Goal: Transaction & Acquisition: Book appointment/travel/reservation

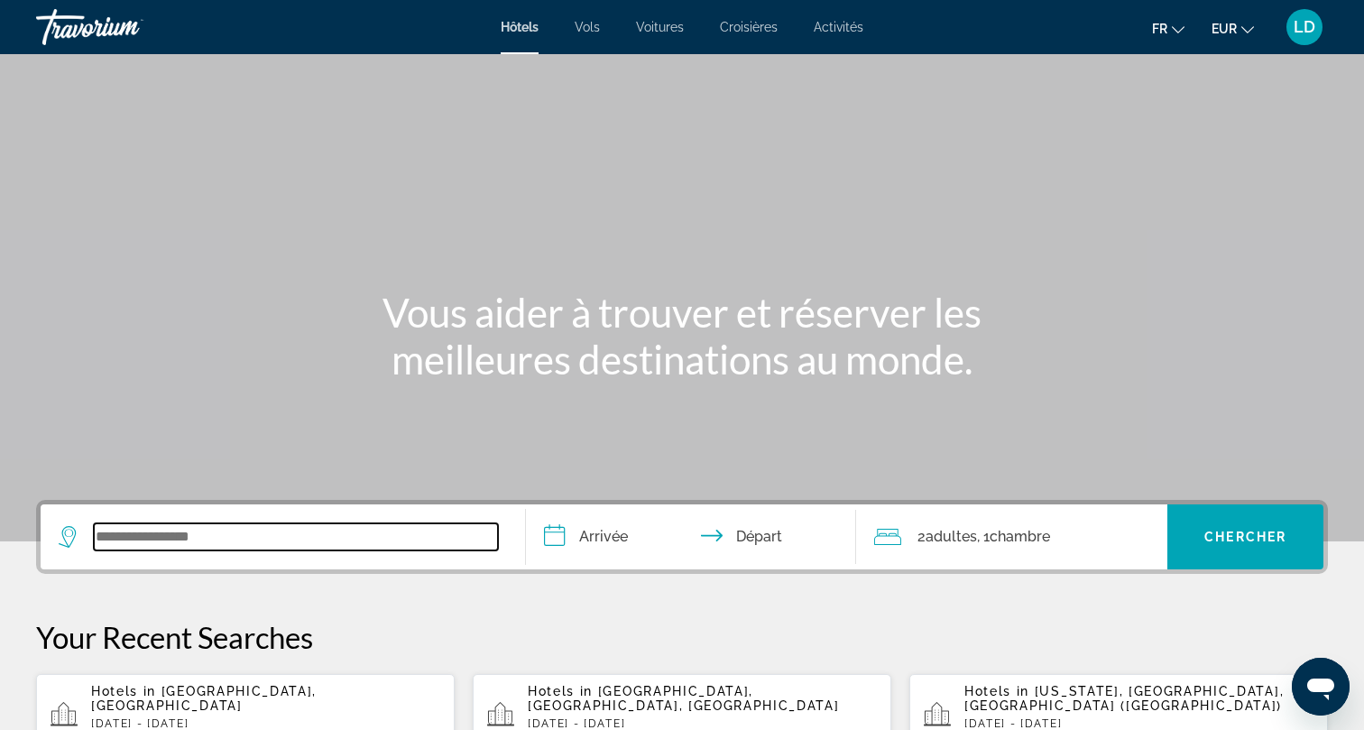
click at [220, 540] on input "Search widget" at bounding box center [296, 536] width 404 height 27
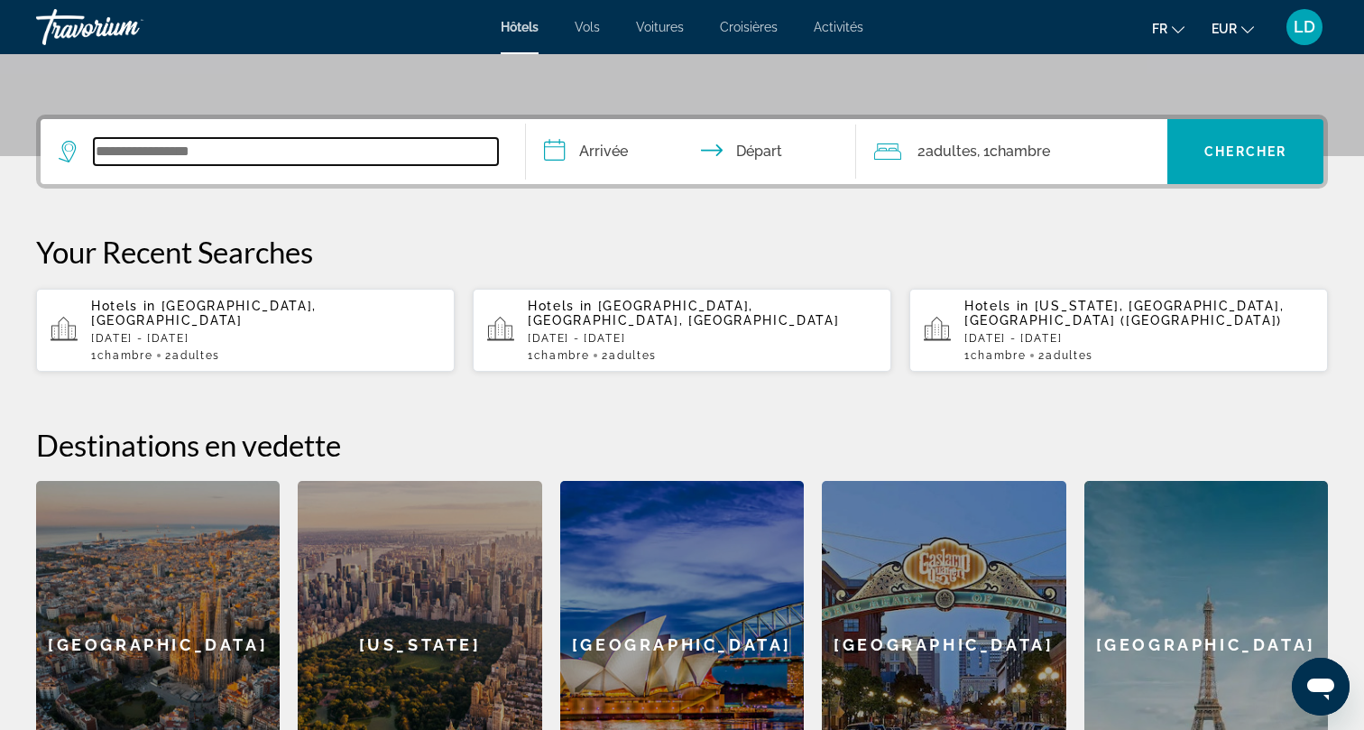
scroll to position [441, 0]
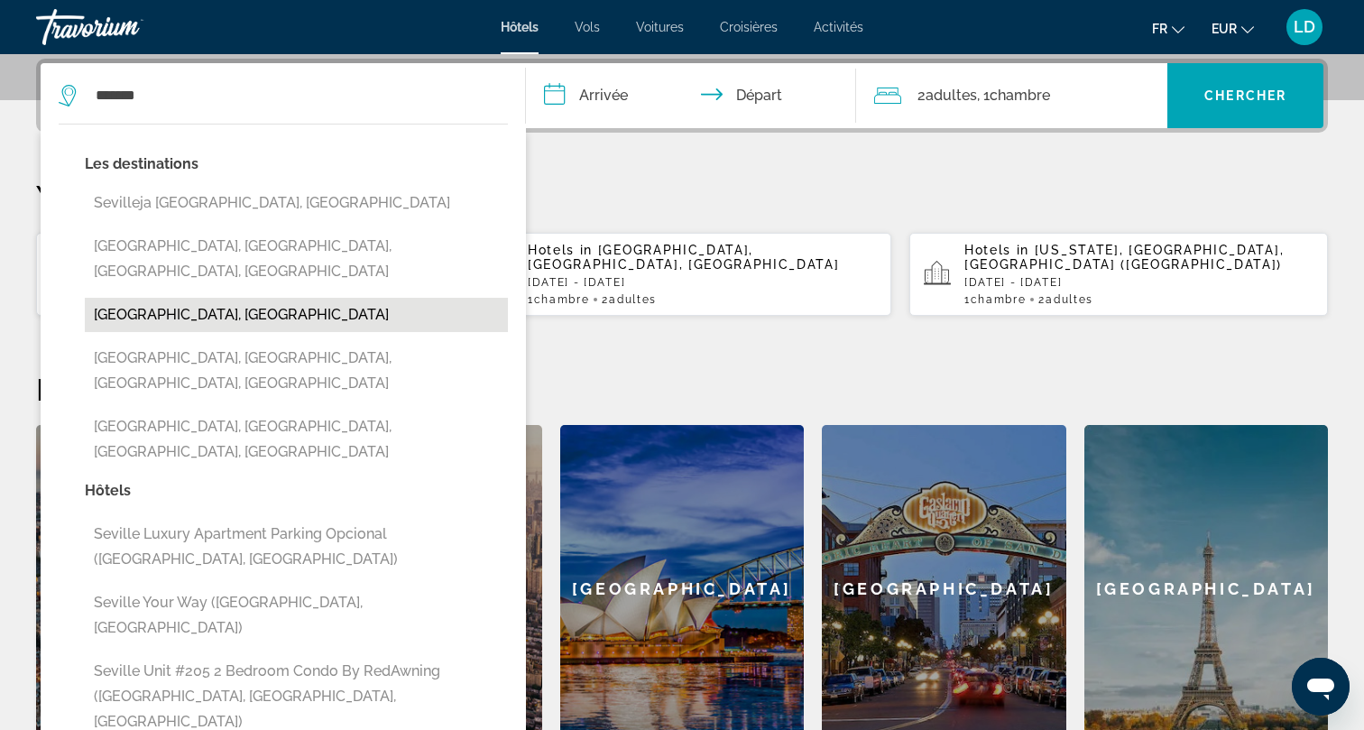
click at [163, 298] on button "[GEOGRAPHIC_DATA], [GEOGRAPHIC_DATA]" at bounding box center [296, 315] width 423 height 34
type input "**********"
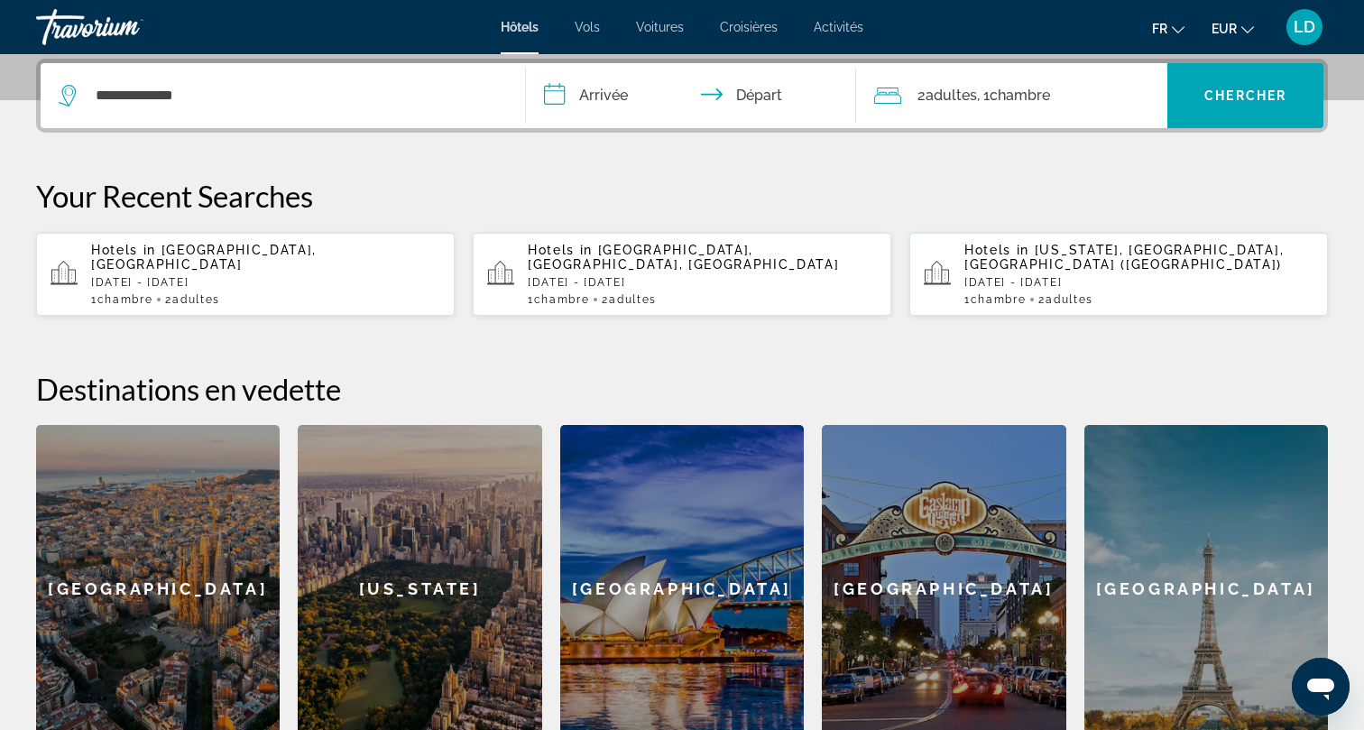
click at [615, 99] on input "**********" at bounding box center [694, 98] width 337 height 70
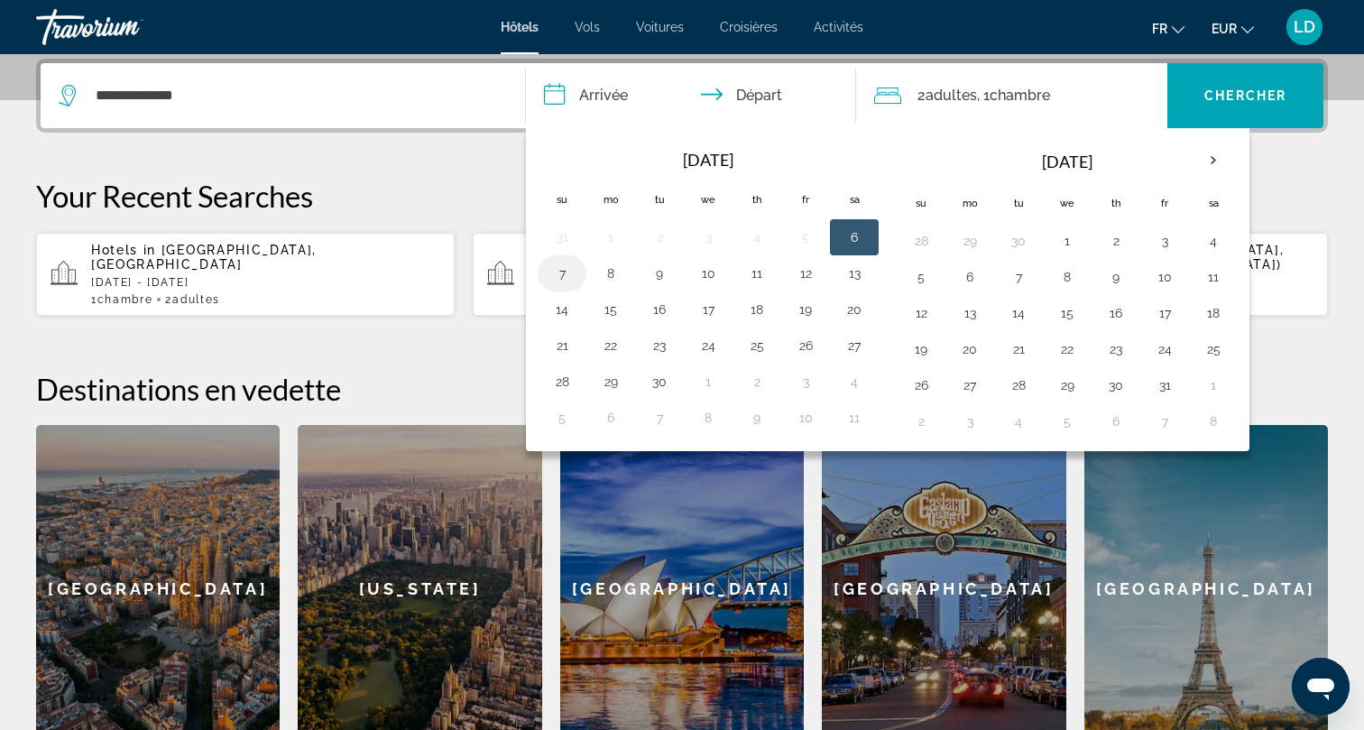
click at [577, 281] on td "7" at bounding box center [562, 273] width 49 height 36
click at [857, 235] on button "6" at bounding box center [854, 237] width 29 height 25
click at [569, 273] on button "7" at bounding box center [562, 273] width 29 height 25
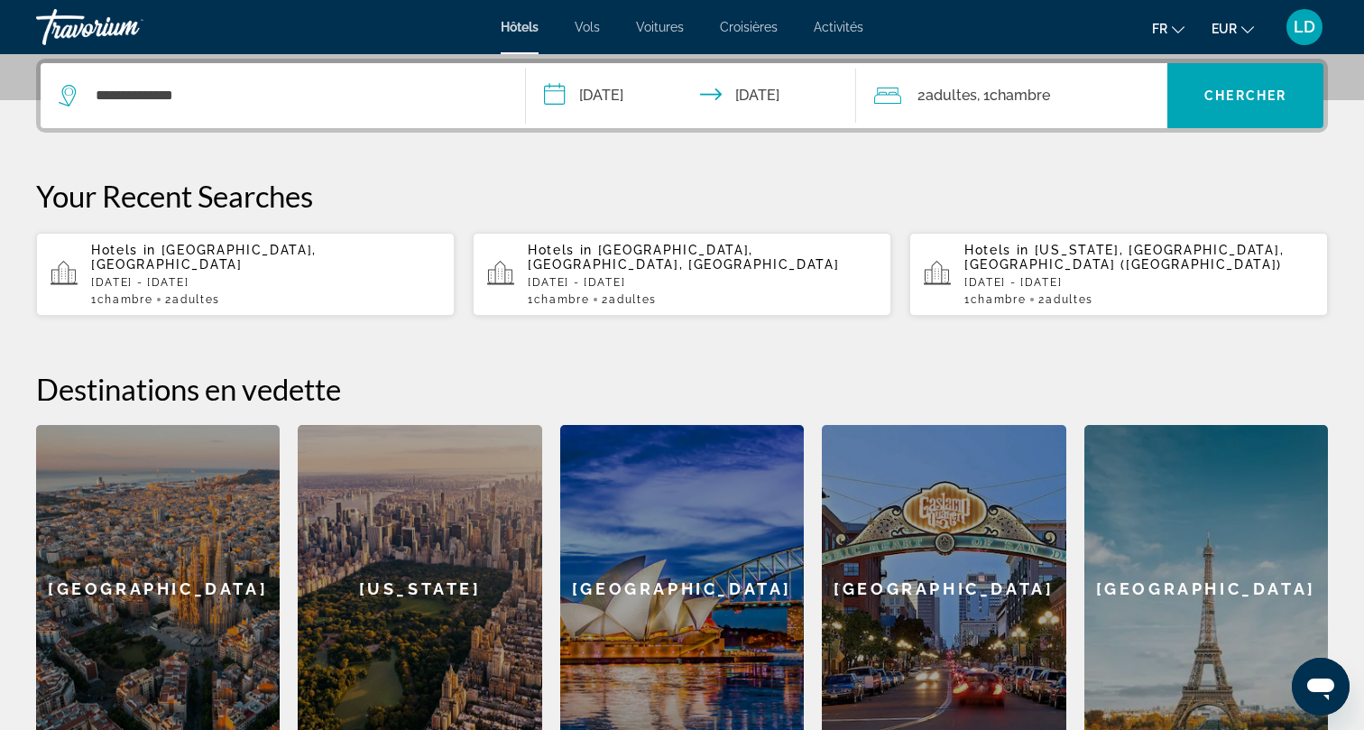
click at [770, 97] on input "**********" at bounding box center [694, 98] width 337 height 70
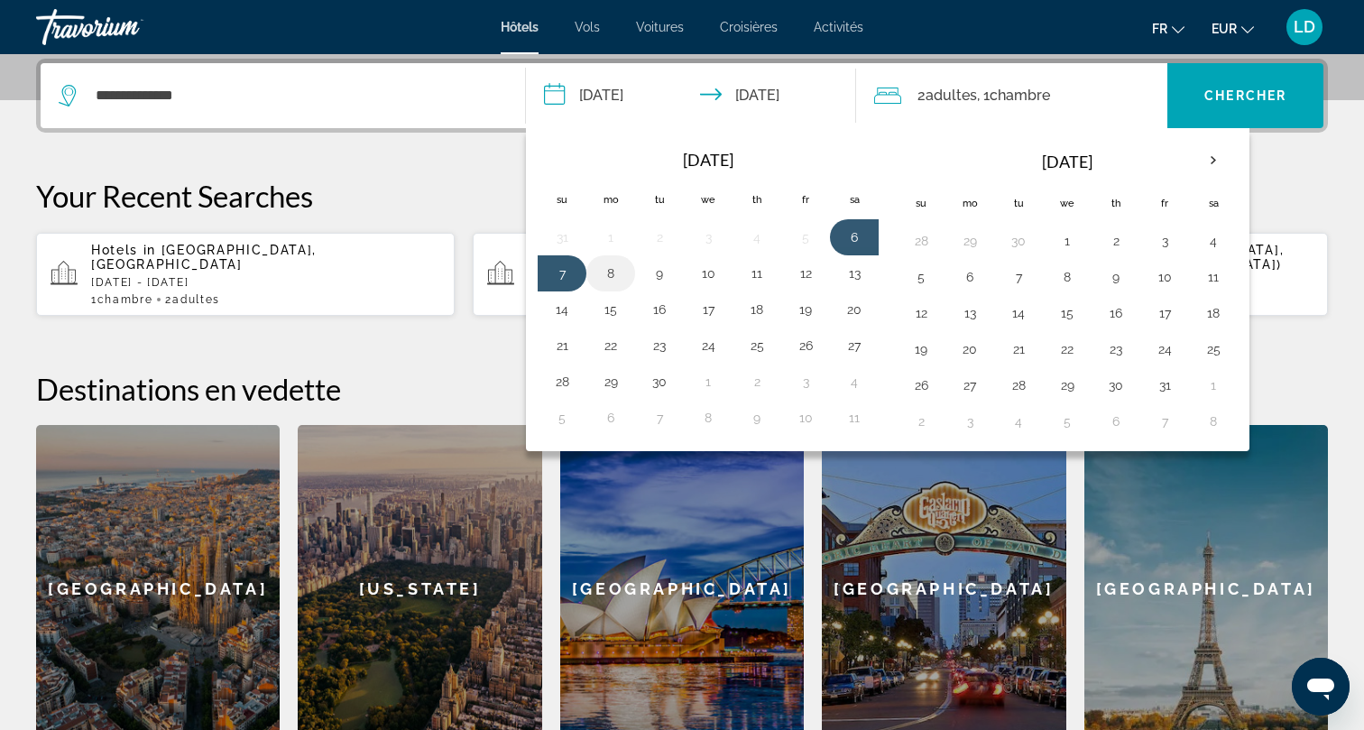
click at [614, 278] on button "8" at bounding box center [610, 273] width 29 height 25
click at [855, 243] on button "6" at bounding box center [854, 237] width 29 height 25
type input "**********"
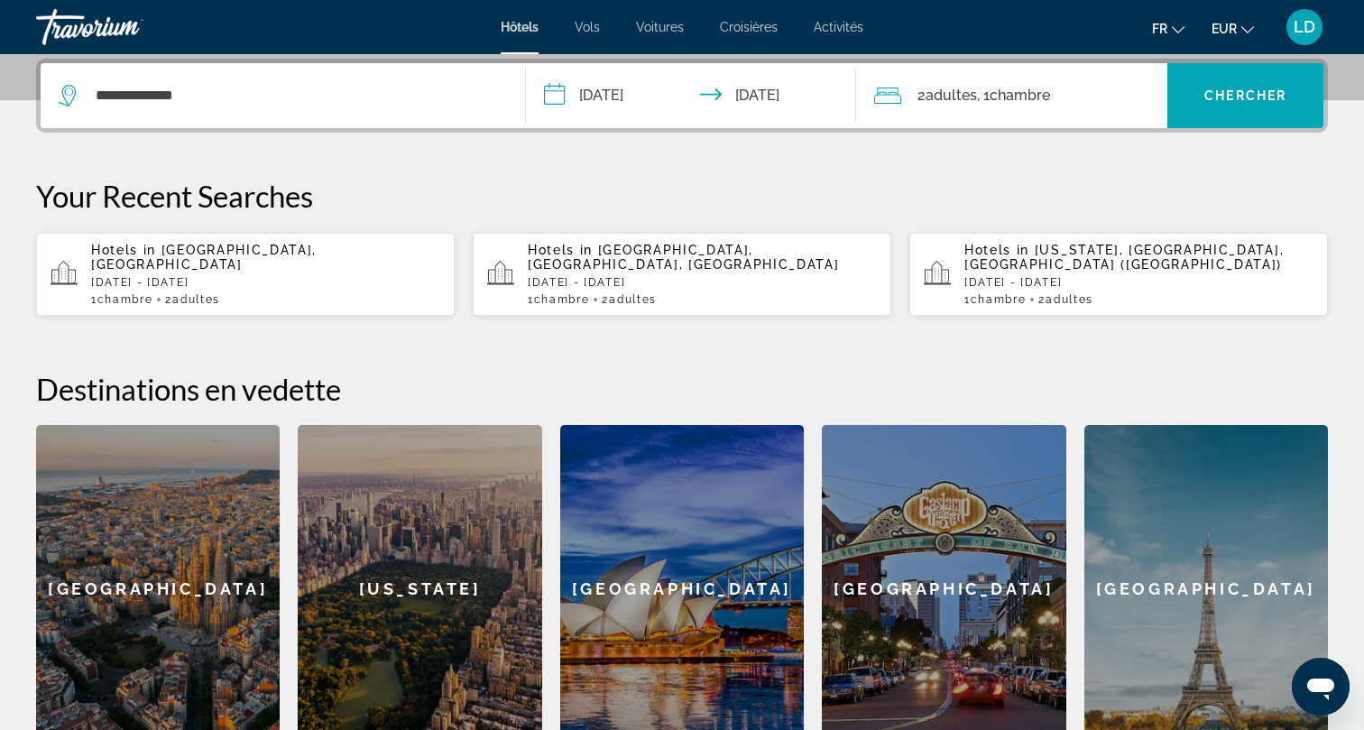
click at [1032, 97] on span "Chambre" at bounding box center [1020, 95] width 60 height 17
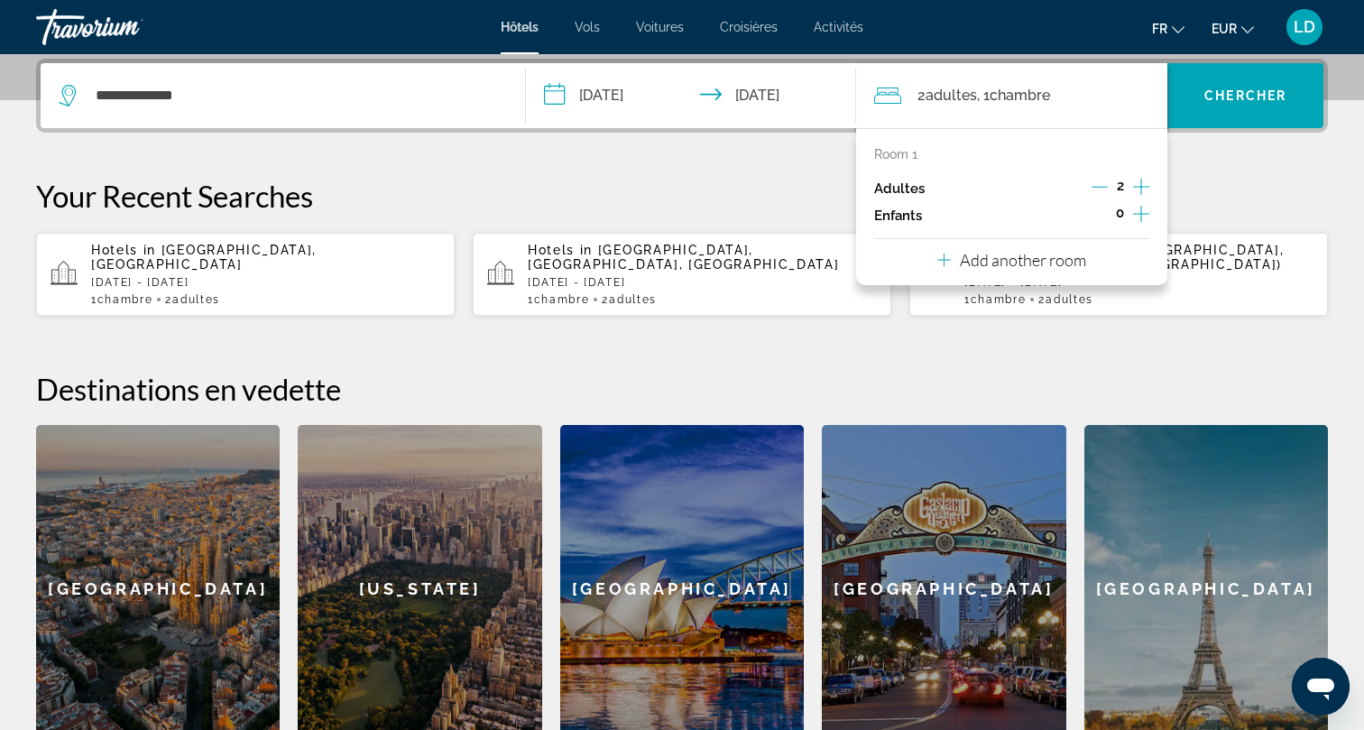
click at [1141, 183] on icon "Increment adults" at bounding box center [1141, 187] width 16 height 16
click at [1046, 270] on p "Add another room" at bounding box center [1023, 260] width 126 height 20
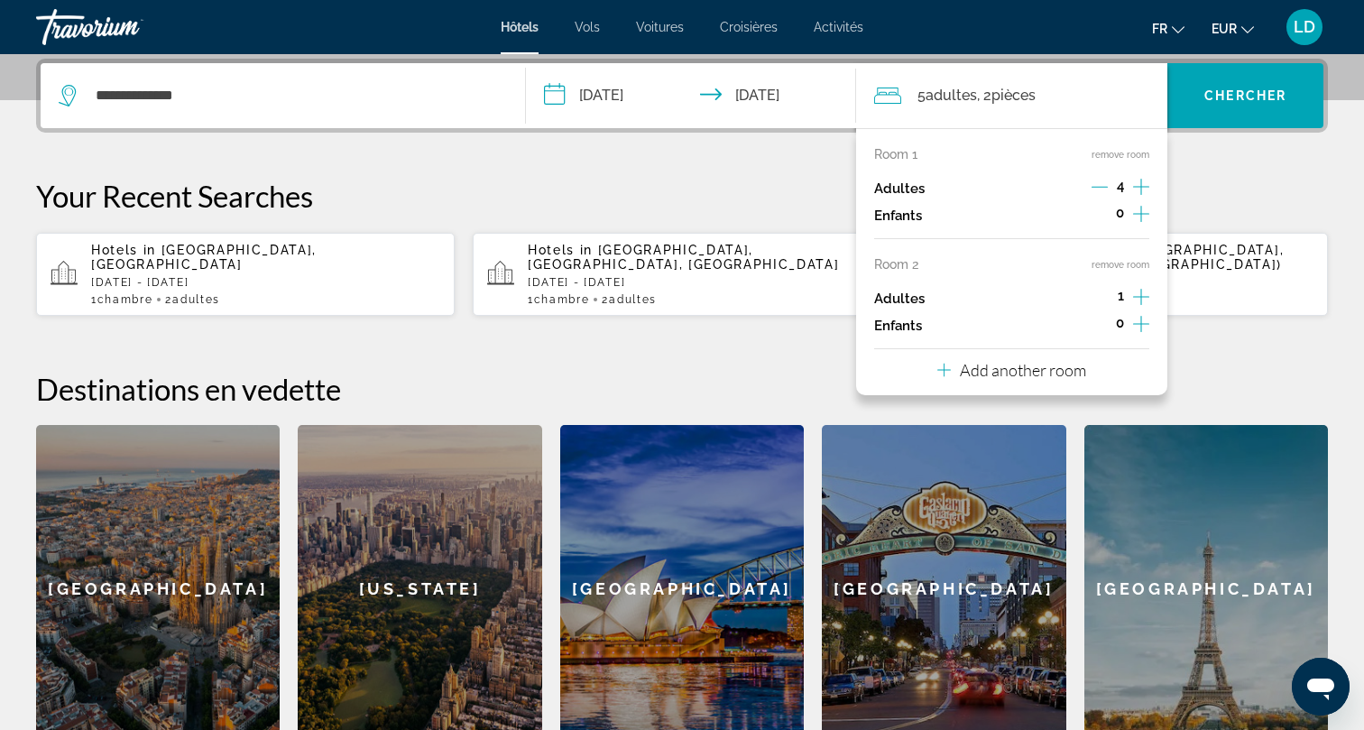
click at [1100, 187] on icon "Decrement adults" at bounding box center [1100, 187] width 16 height 16
click at [1144, 303] on icon "Increment adults" at bounding box center [1141, 297] width 16 height 16
click at [1102, 302] on icon "Decrement adults" at bounding box center [1100, 297] width 16 height 16
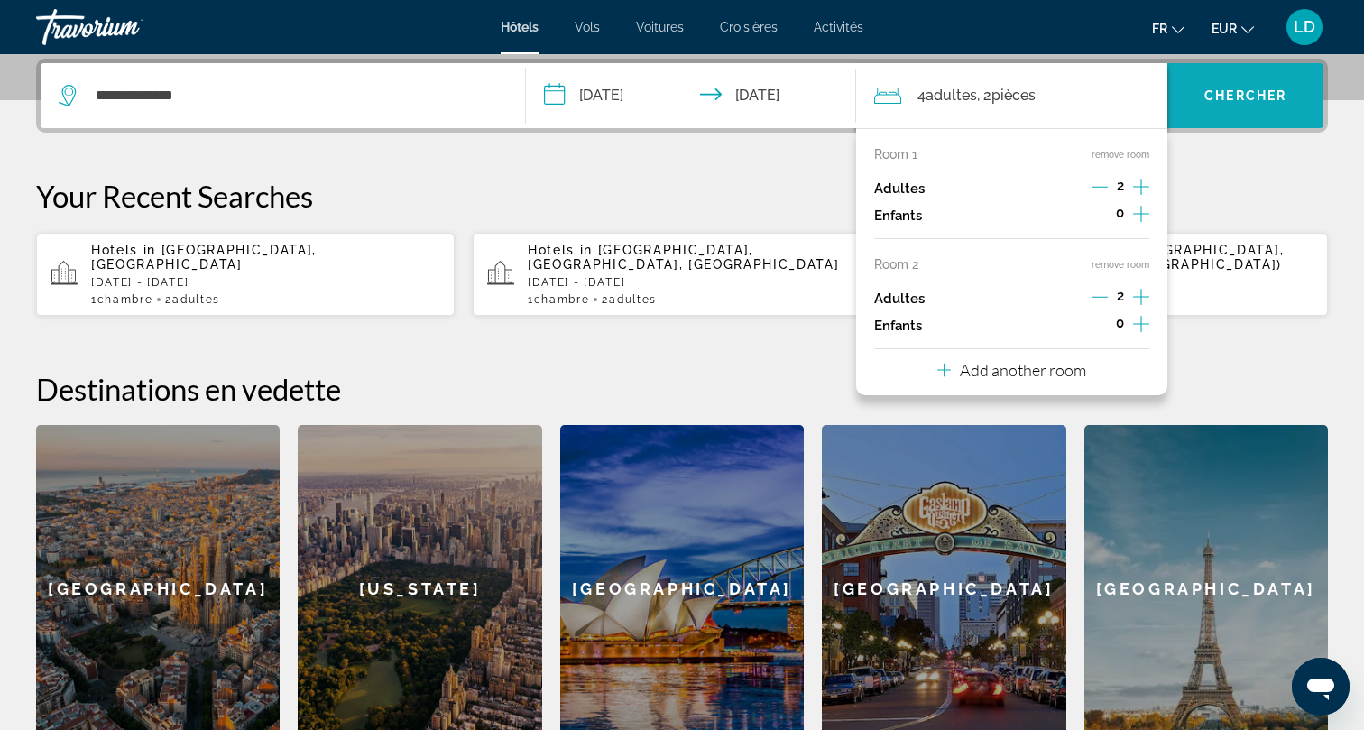
click at [1240, 86] on span "Search widget" at bounding box center [1245, 95] width 156 height 43
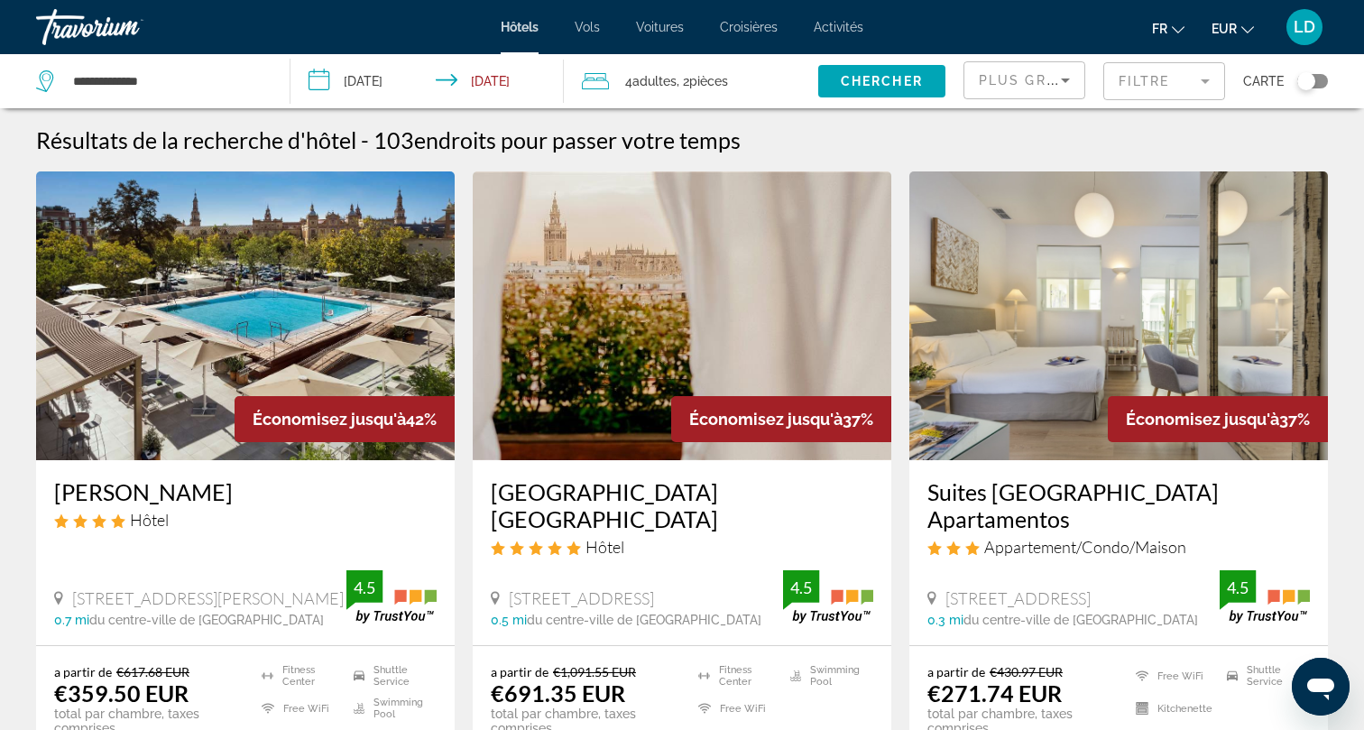
click at [1172, 81] on mat-form-field "Filtre" at bounding box center [1164, 81] width 122 height 38
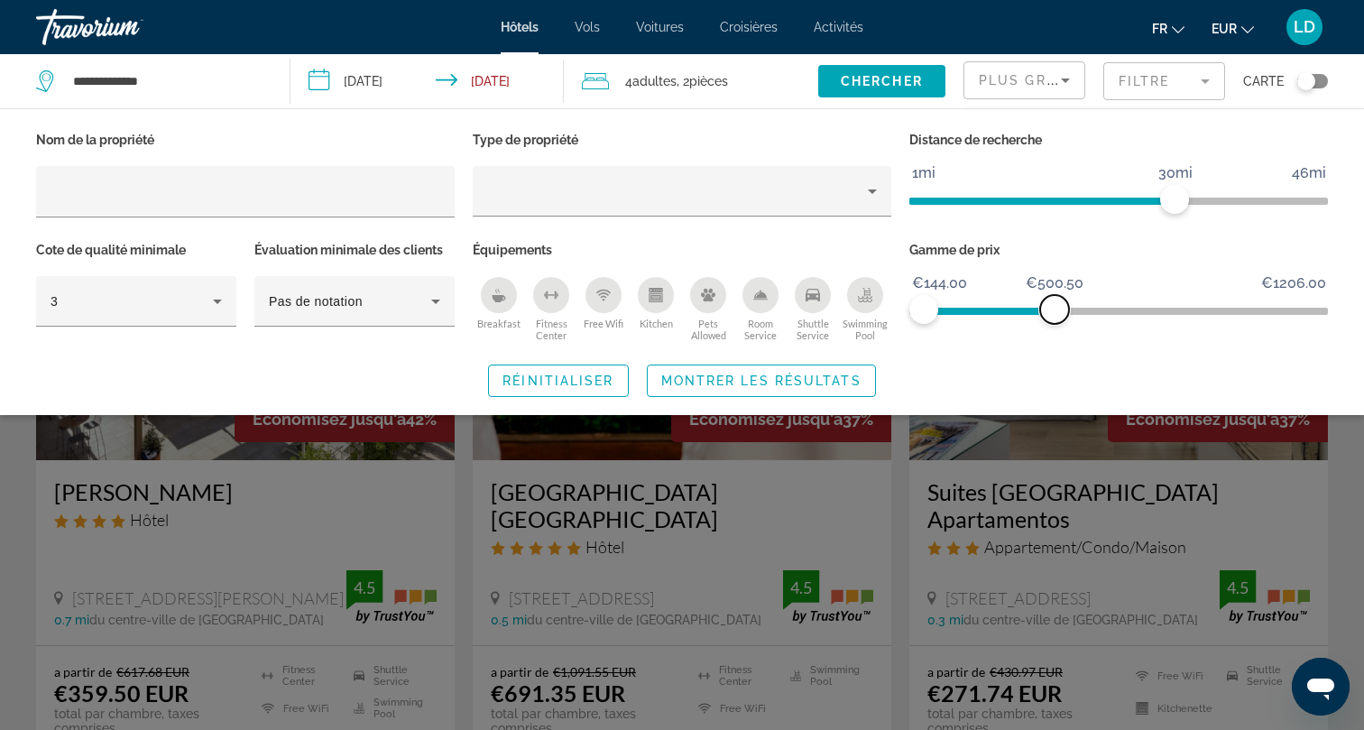
drag, startPoint x: 1314, startPoint y: 311, endPoint x: 1056, endPoint y: 360, distance: 262.6
click at [1056, 360] on div "Nom de la propriété Type de propriété Distance de recherche 1mi 46mi 30mi Cote …" at bounding box center [682, 262] width 1364 height 270
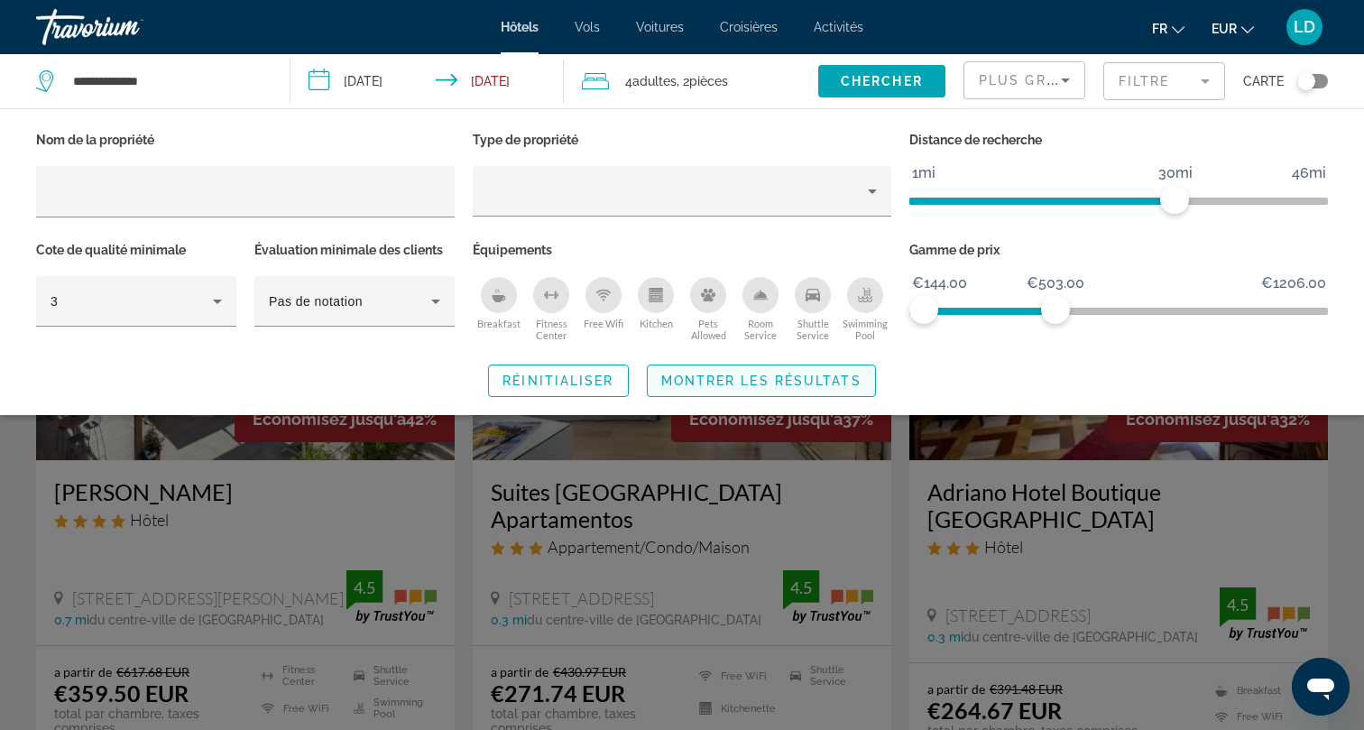
click at [766, 374] on span "Montrer les résultats" at bounding box center [761, 381] width 200 height 14
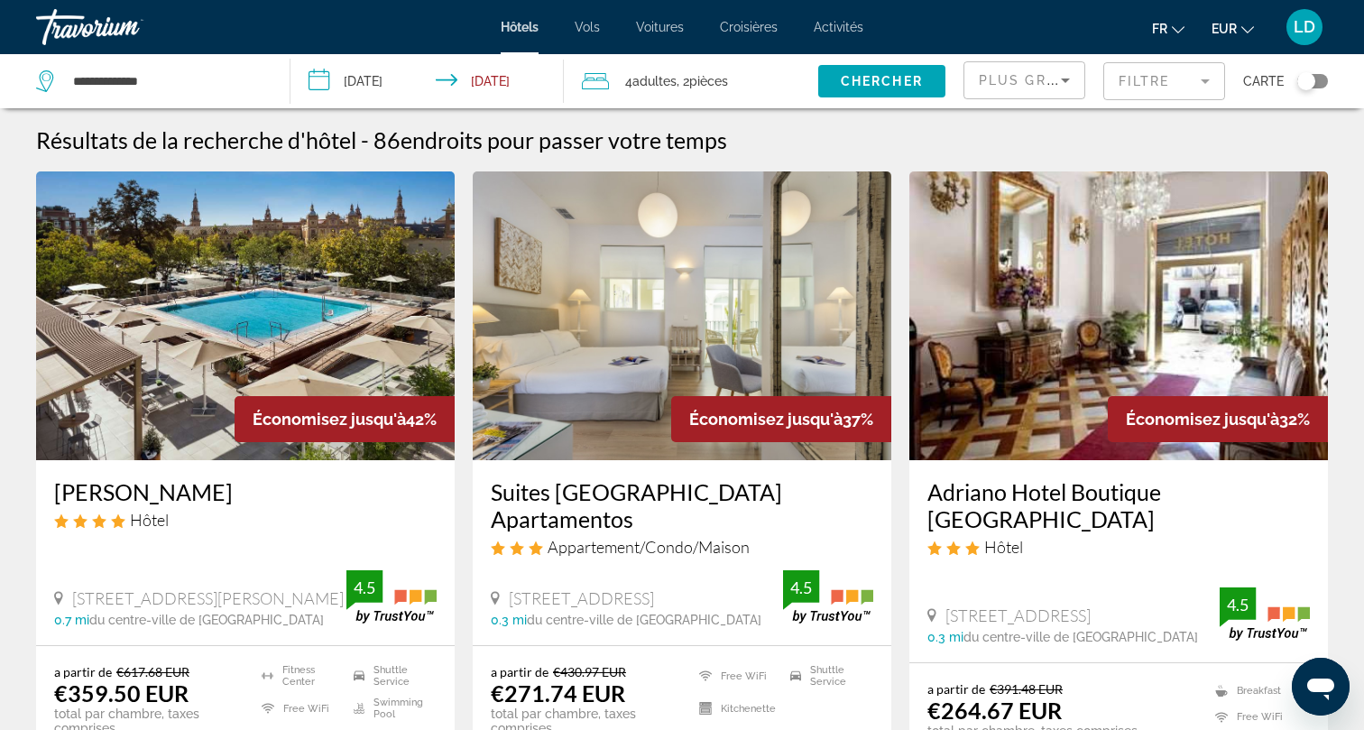
click at [1074, 86] on icon "Sort by" at bounding box center [1066, 80] width 22 height 22
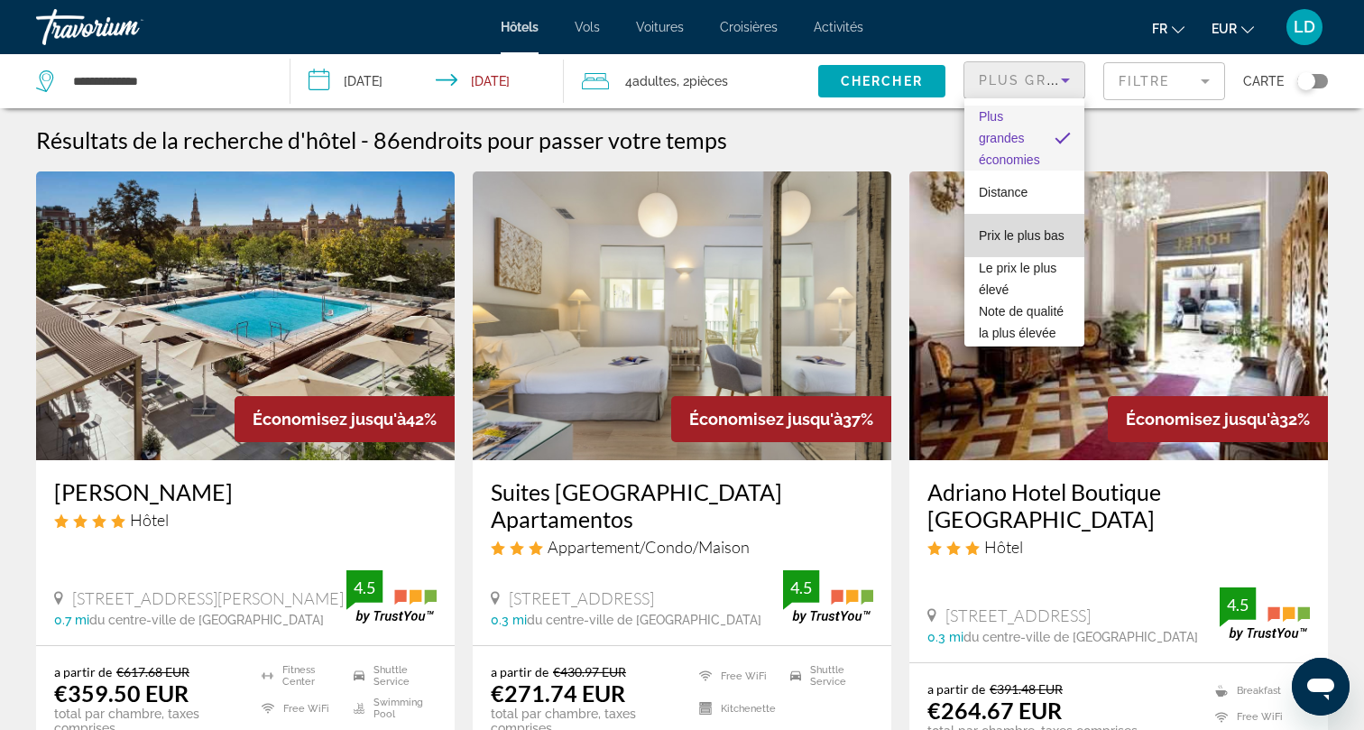
click at [1047, 233] on span "Prix le plus bas" at bounding box center [1022, 235] width 86 height 14
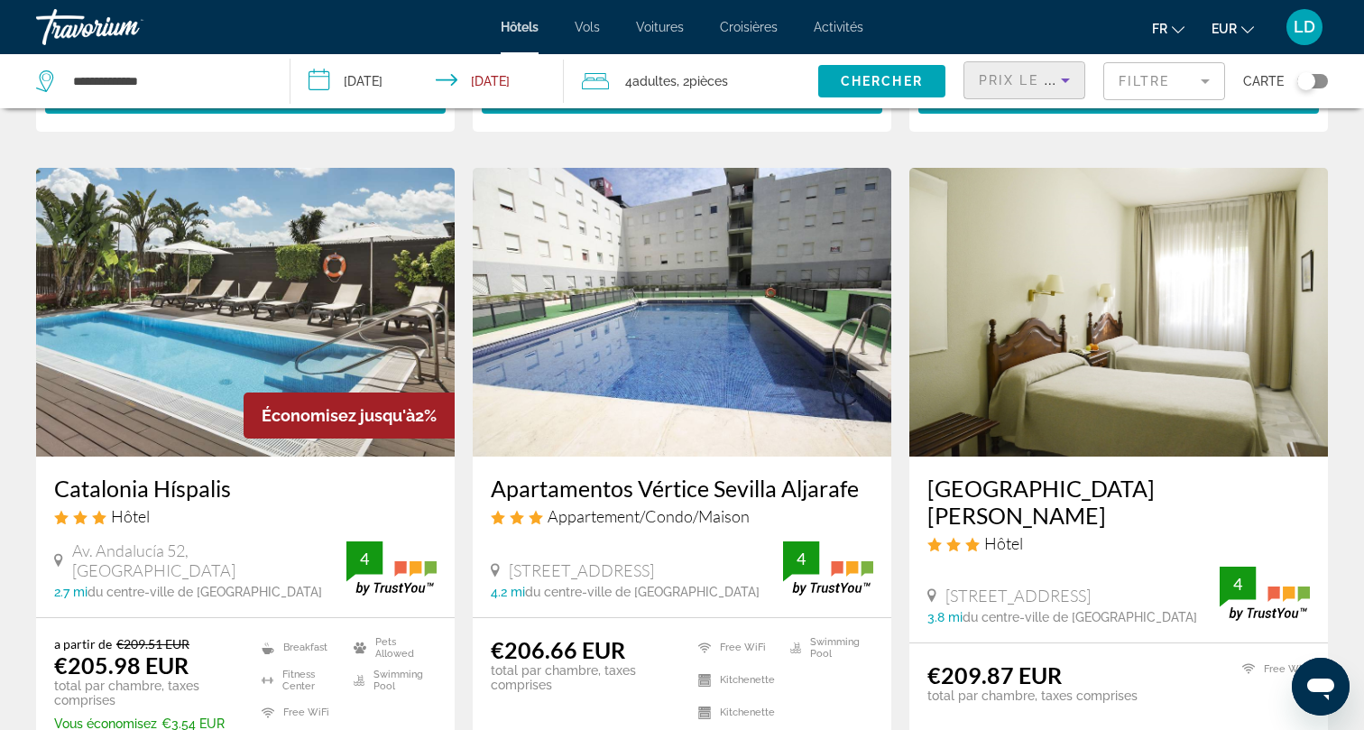
scroll to position [1381, 0]
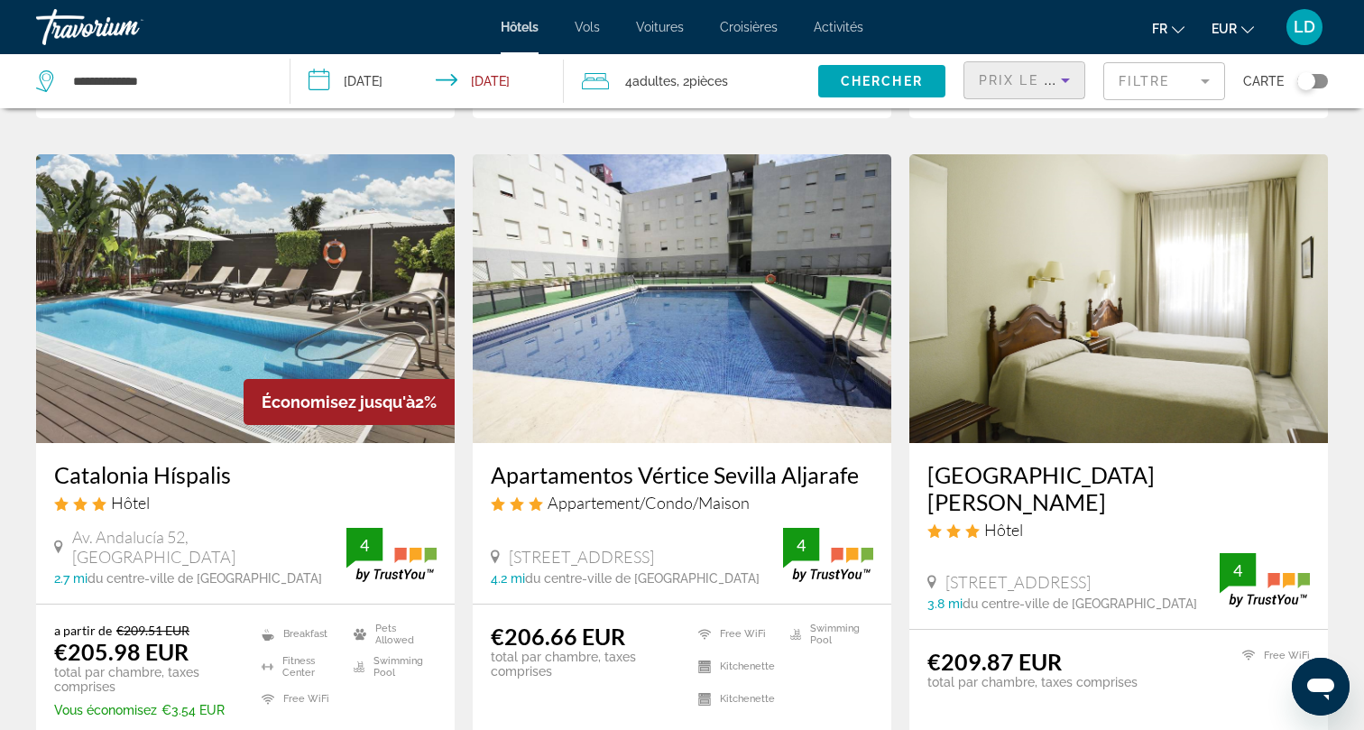
click at [696, 90] on span ", 2 Chambre pièces" at bounding box center [702, 81] width 51 height 25
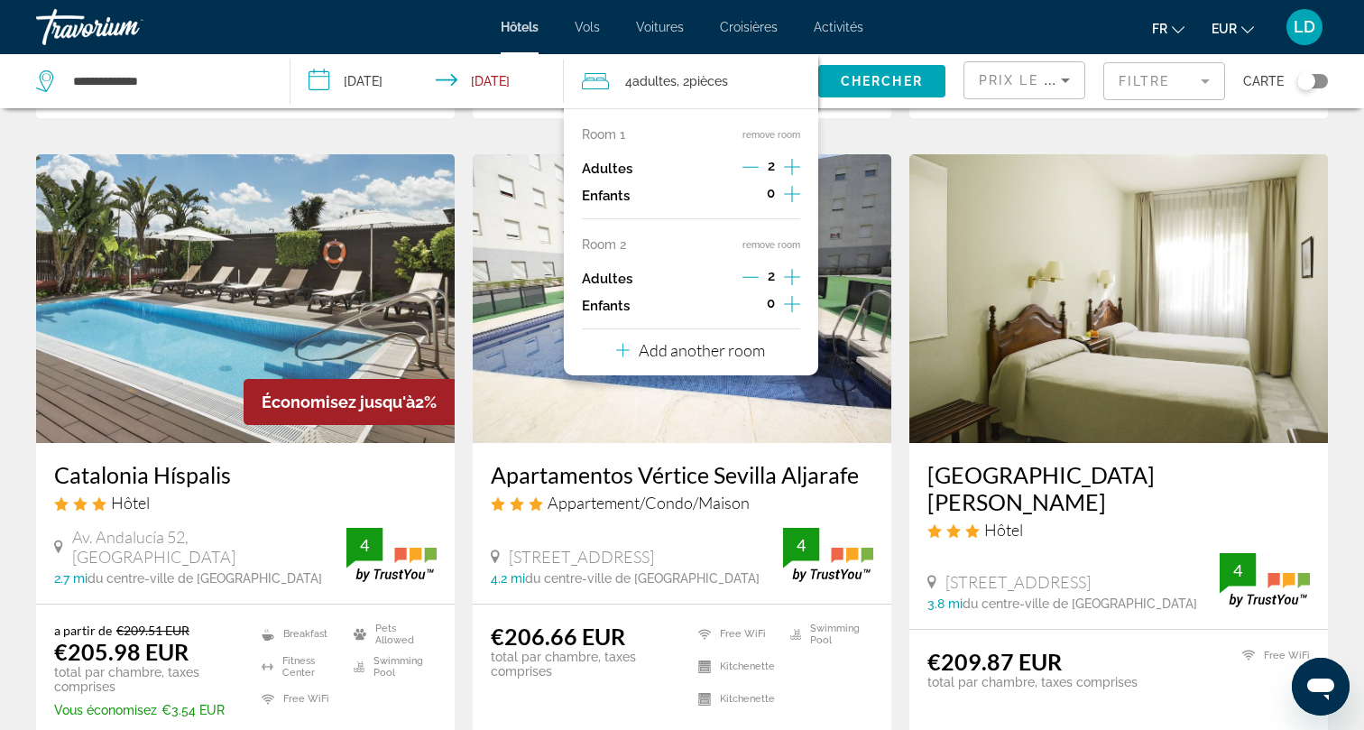
click at [786, 169] on icon "Increment adults" at bounding box center [792, 167] width 16 height 22
click at [758, 278] on icon "Decrement adults" at bounding box center [751, 277] width 16 height 16
click at [760, 277] on div "1" at bounding box center [771, 278] width 57 height 27
click at [763, 281] on div "1" at bounding box center [771, 278] width 57 height 27
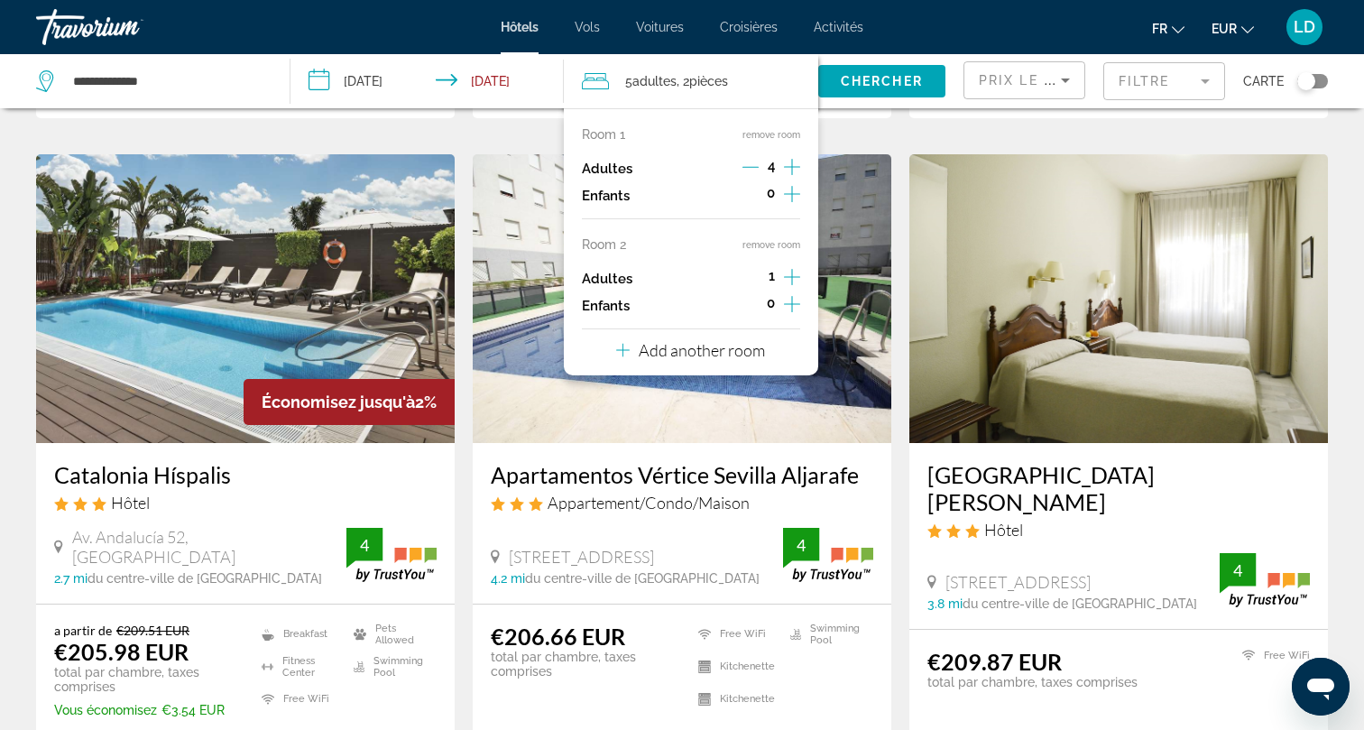
click at [766, 251] on button "remove room" at bounding box center [772, 245] width 58 height 12
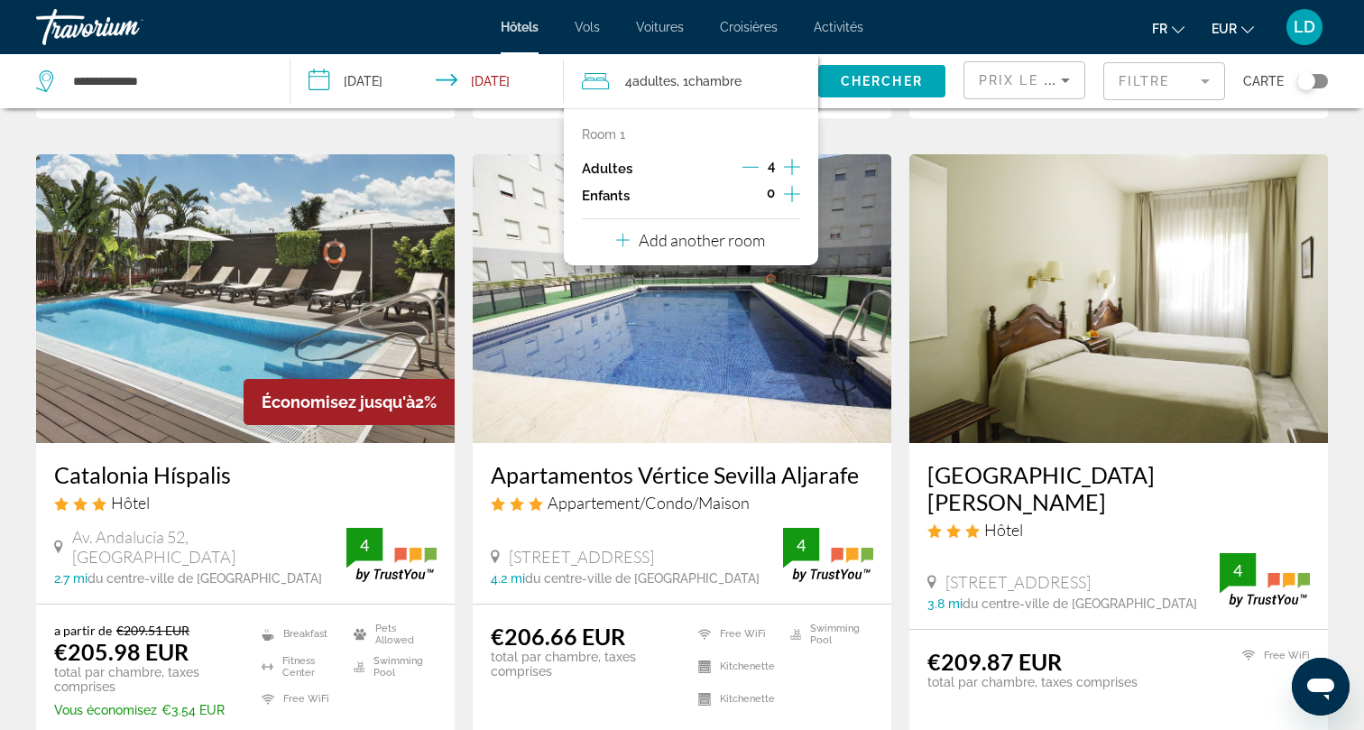
click at [746, 256] on button "Add another room" at bounding box center [690, 237] width 149 height 37
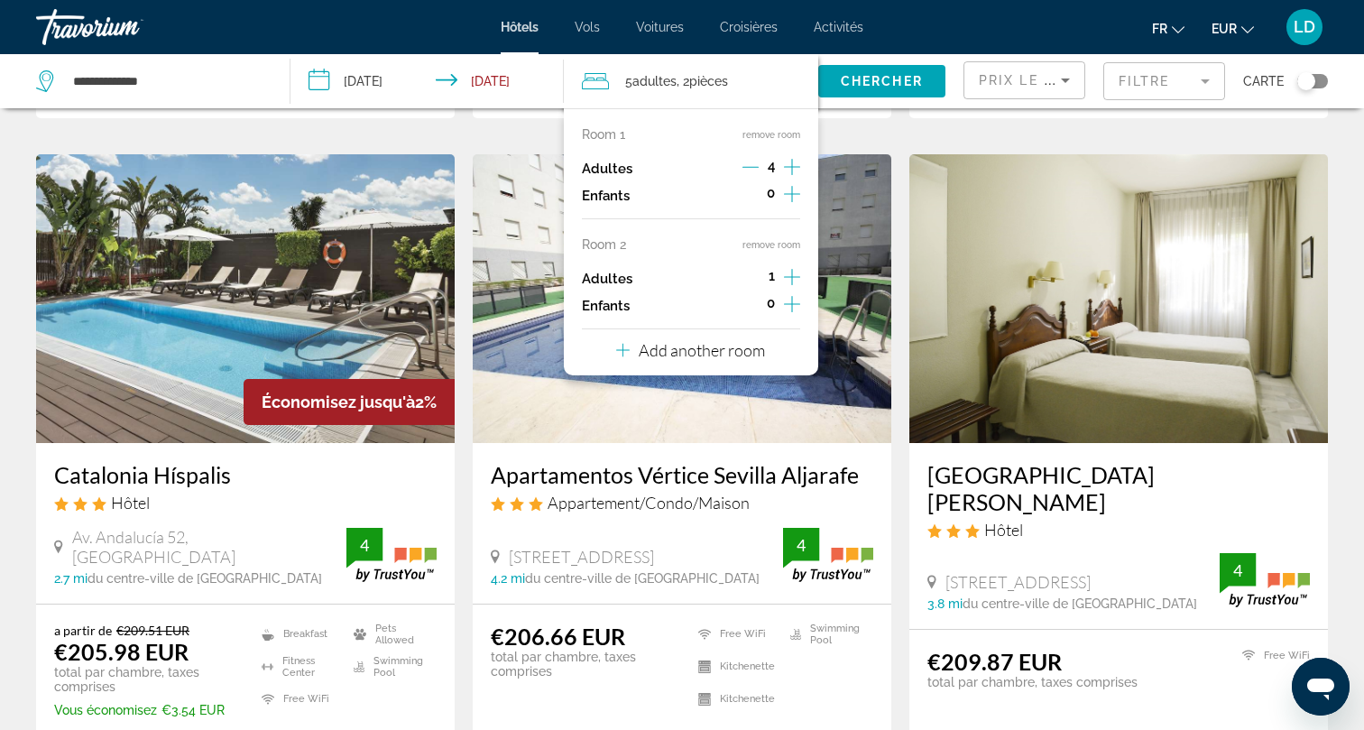
click at [785, 243] on button "remove room" at bounding box center [772, 245] width 58 height 12
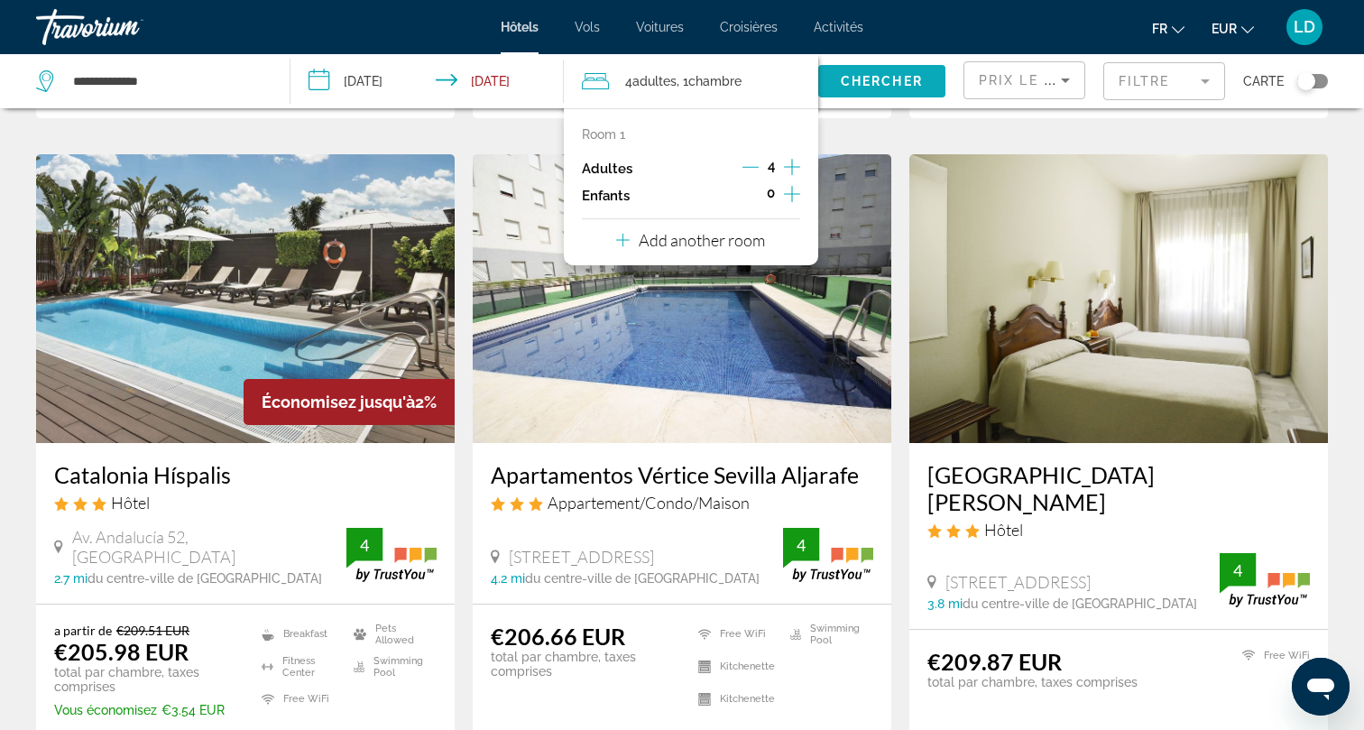
click at [884, 88] on span "Search widget" at bounding box center [881, 81] width 127 height 43
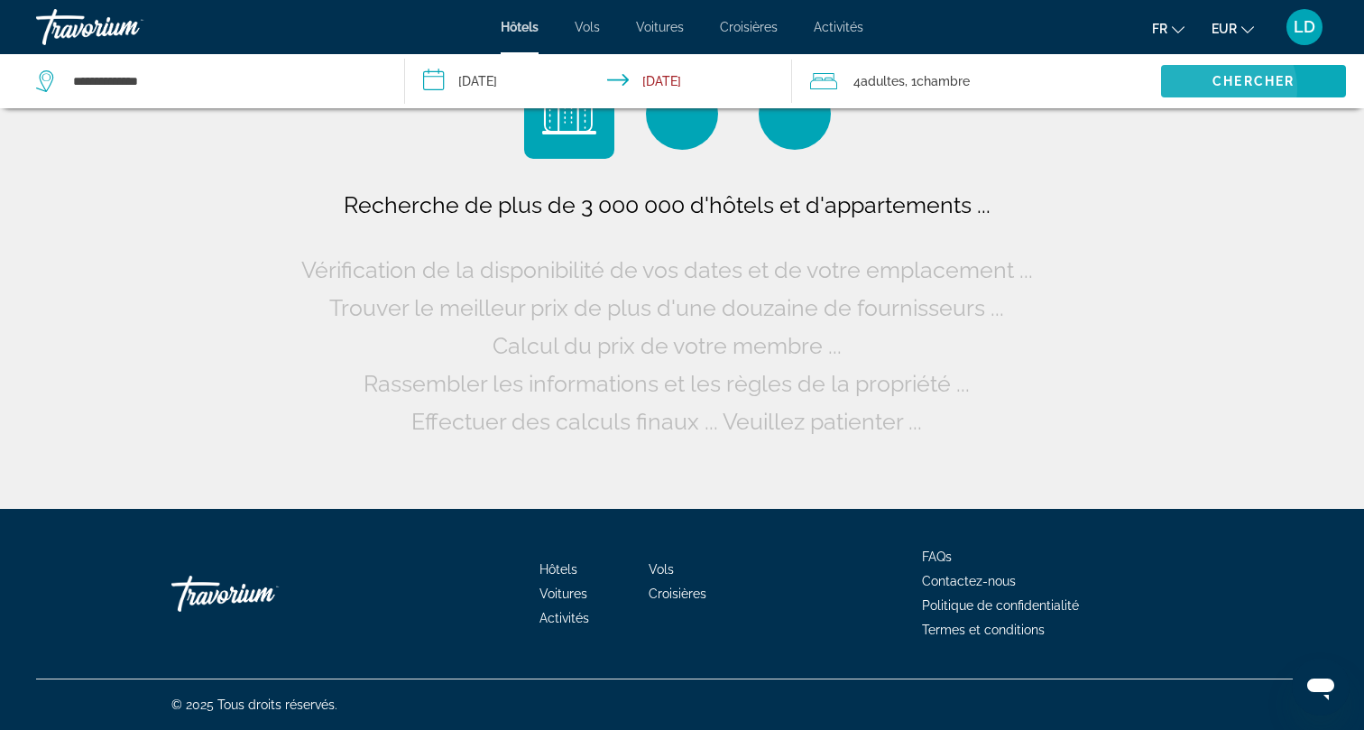
scroll to position [0, 0]
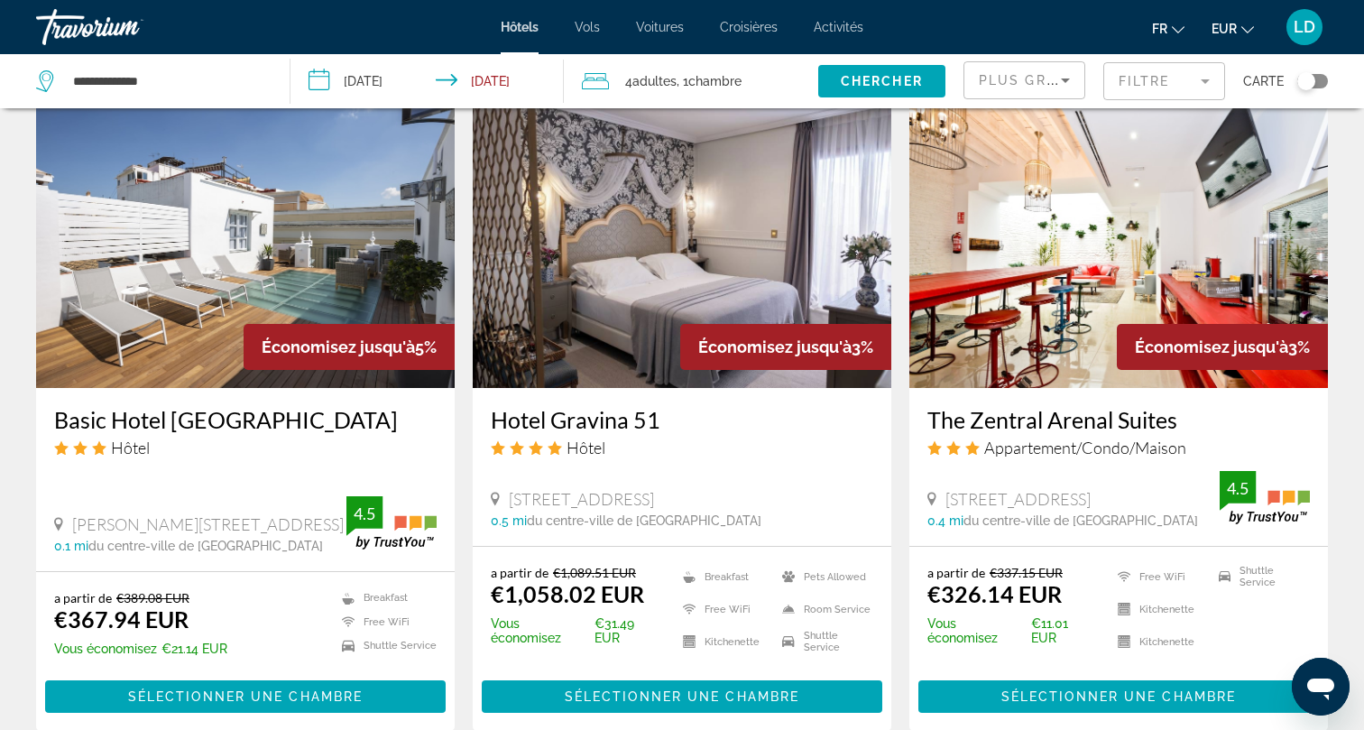
scroll to position [1304, 0]
